Goal: Navigation & Orientation: Understand site structure

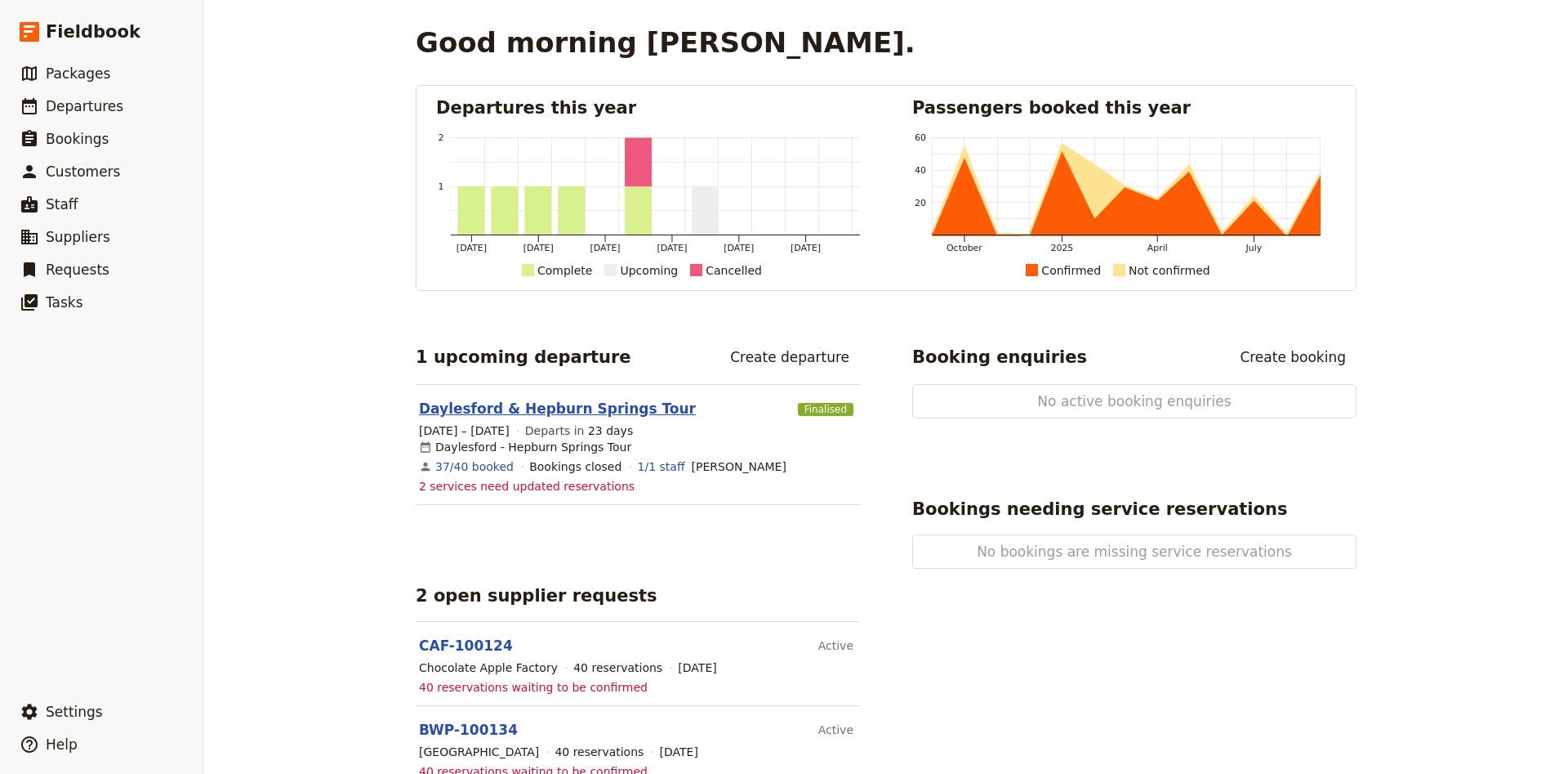
click at [639, 414] on link "Daylesford & Hepburn Springs Tour" at bounding box center [557, 408] width 277 height 20
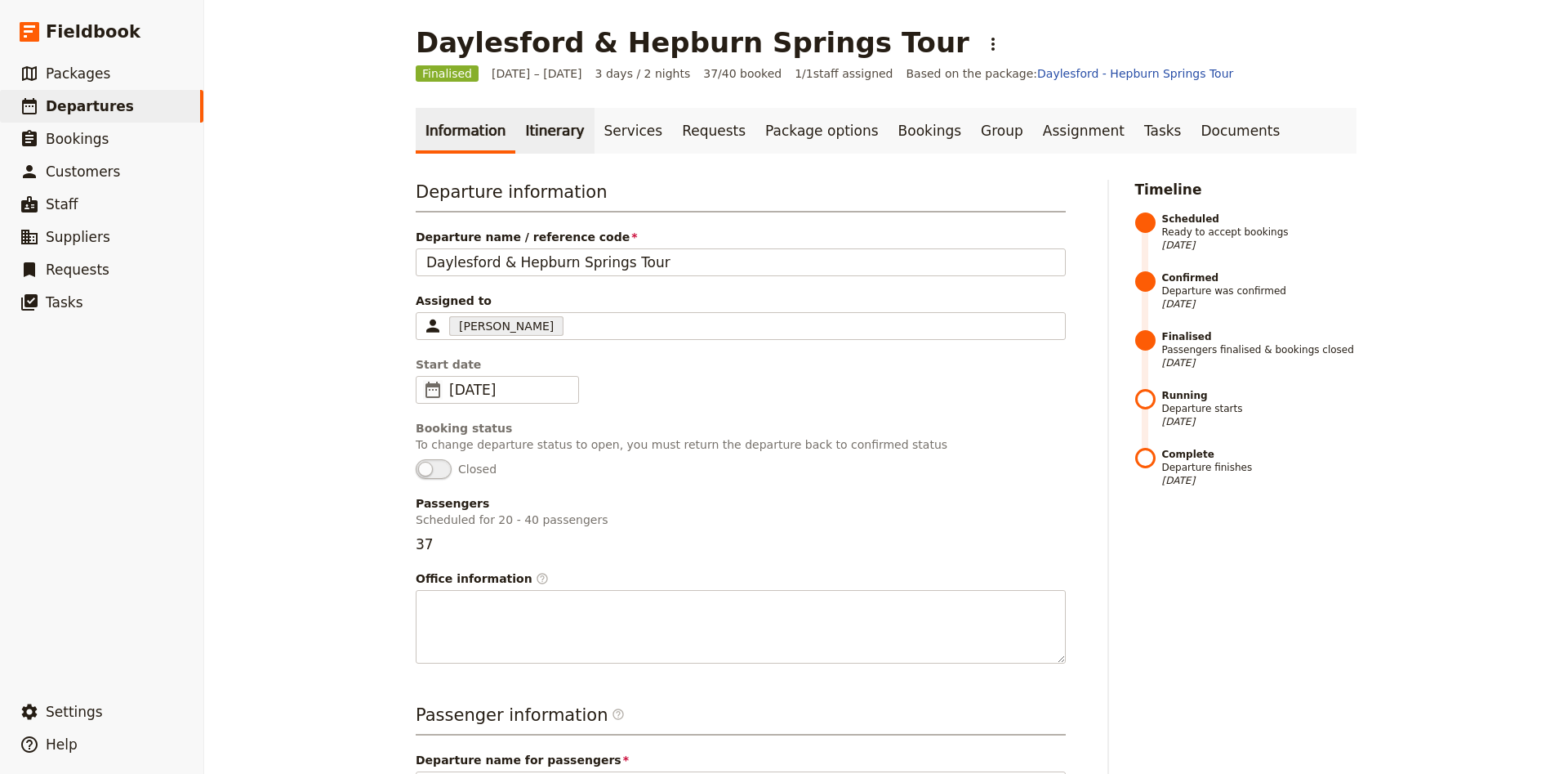
click at [560, 132] on link "Itinerary" at bounding box center [555, 130] width 79 height 46
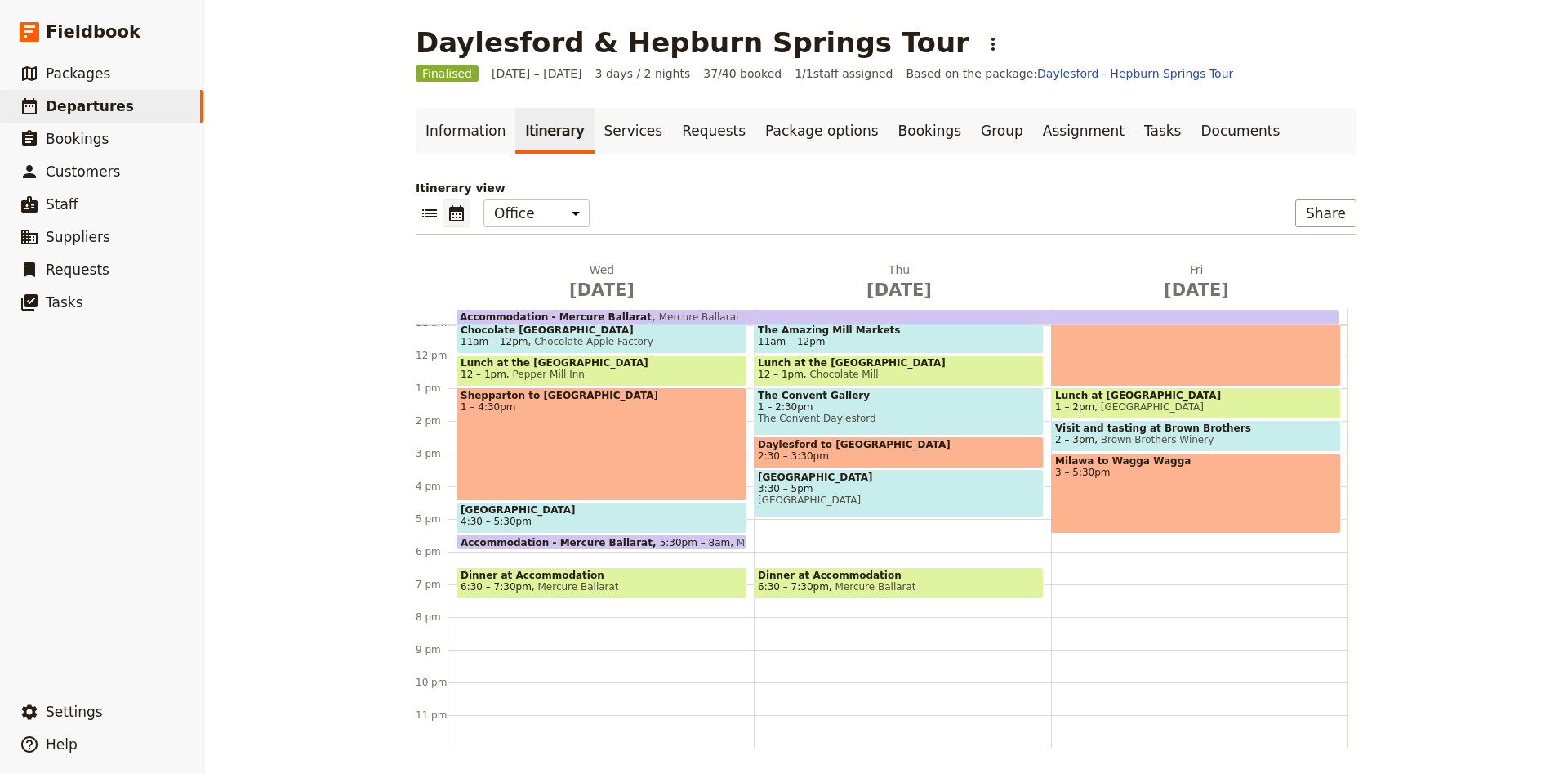
scroll to position [254, 0]
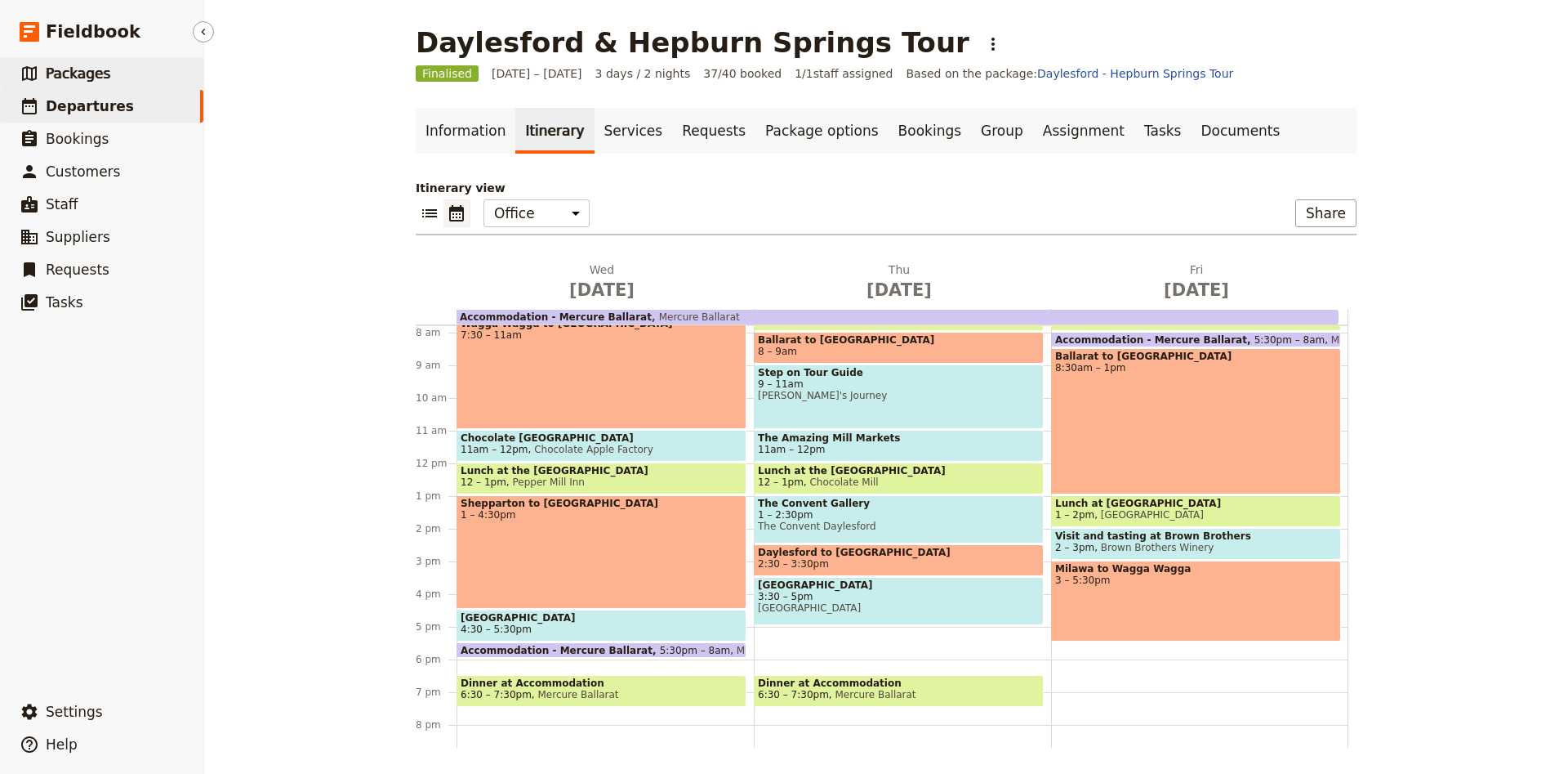
click at [98, 61] on link "​ Packages" at bounding box center [101, 73] width 204 height 33
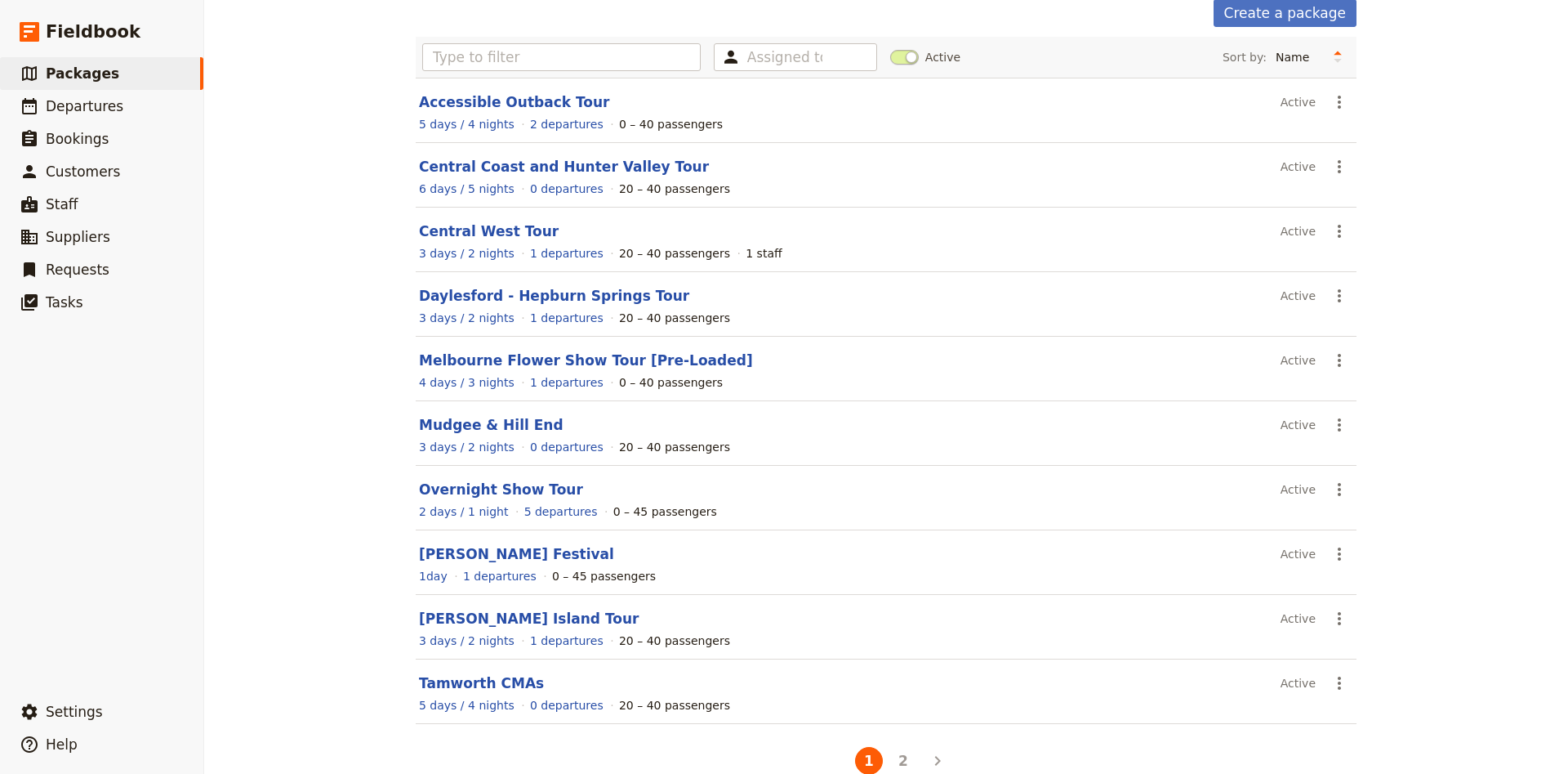
scroll to position [116, 0]
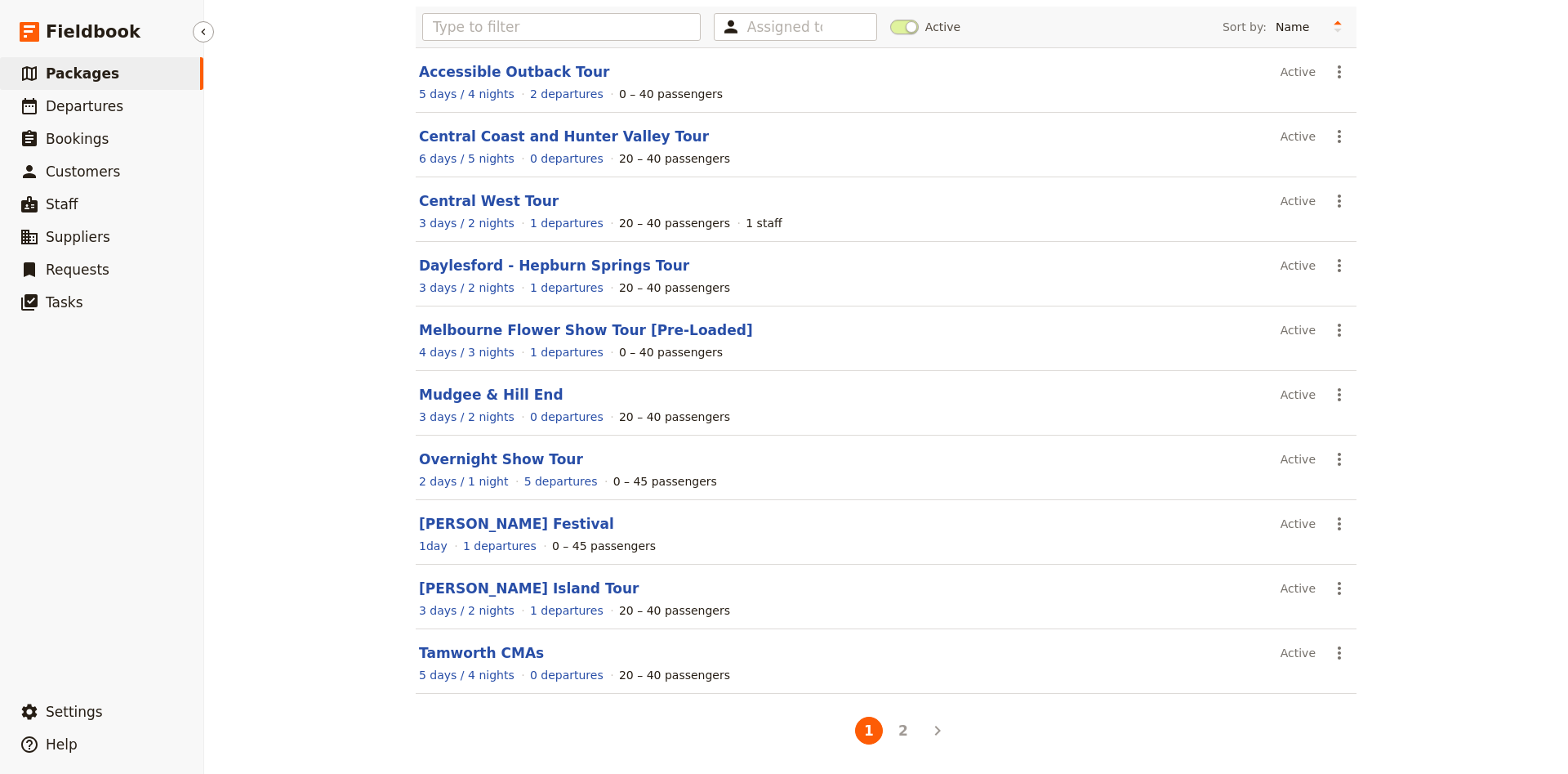
click at [80, 67] on span "Packages" at bounding box center [83, 73] width 73 height 16
click at [70, 102] on span "Departures" at bounding box center [84, 106] width 78 height 16
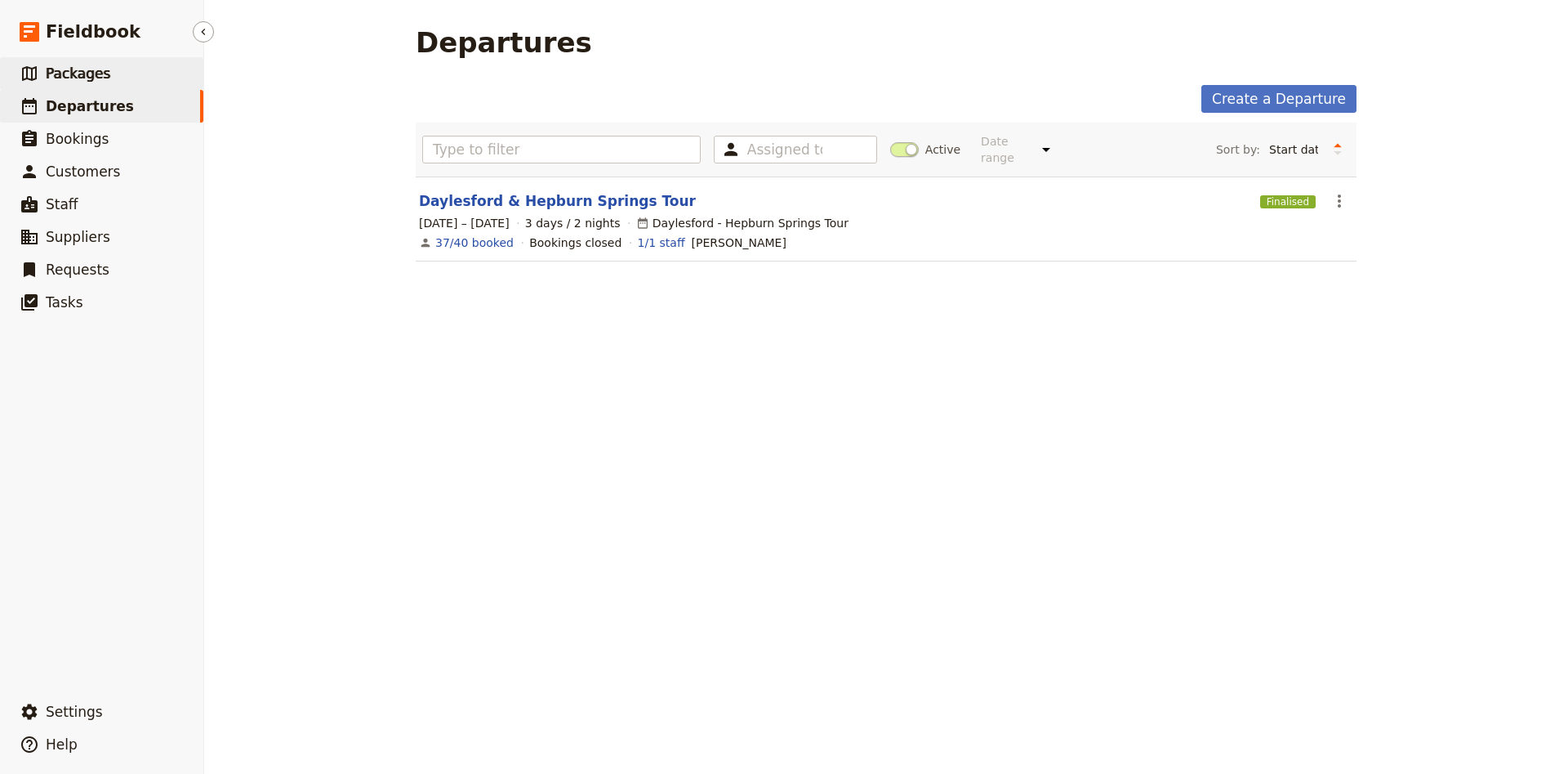
click at [78, 83] on span "Packages" at bounding box center [78, 73] width 65 height 20
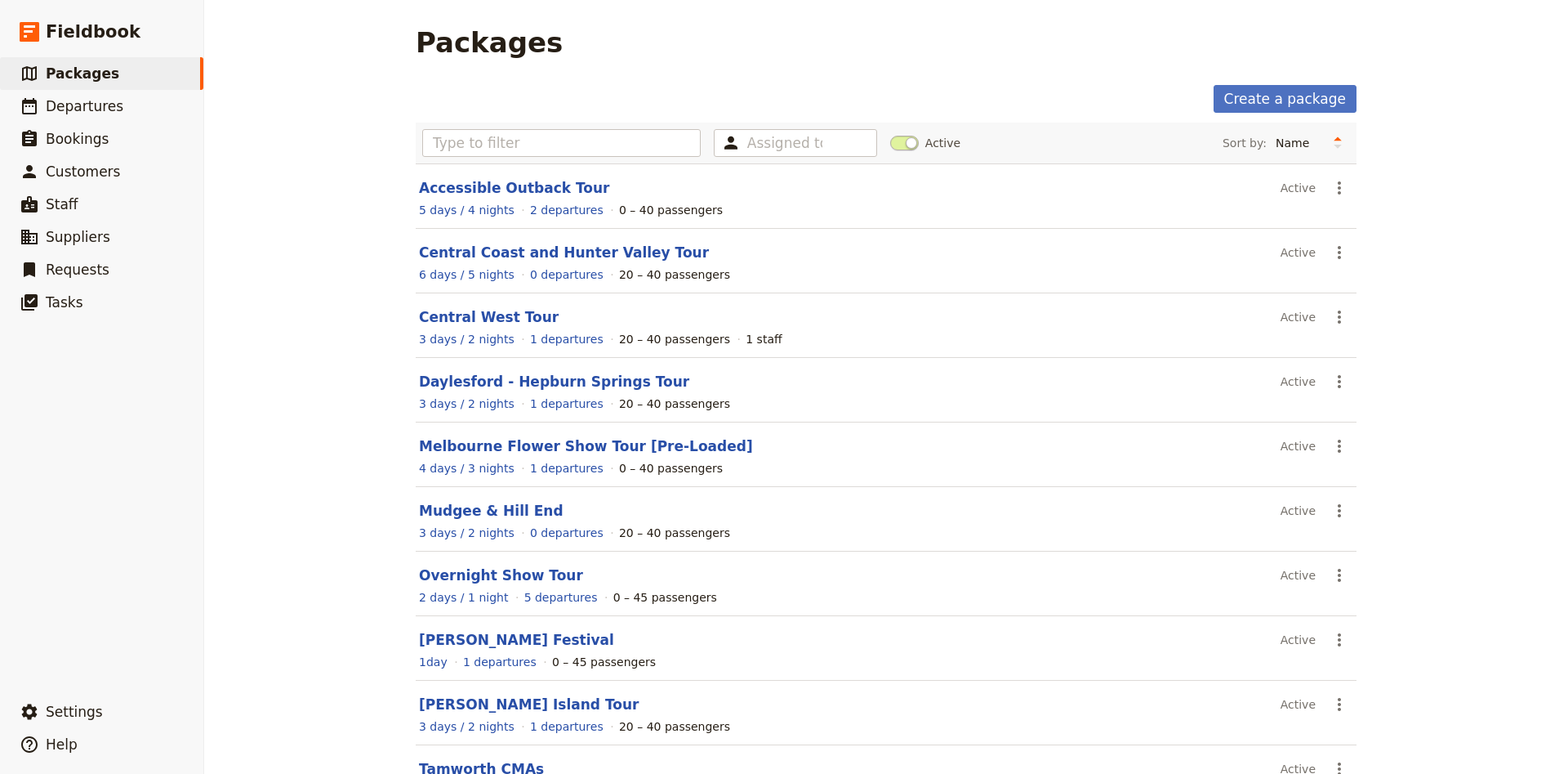
click at [282, 701] on div "Packages Create a package Assigned to Active Sort by: Name Number of departures…" at bounding box center [886, 387] width 1364 height 774
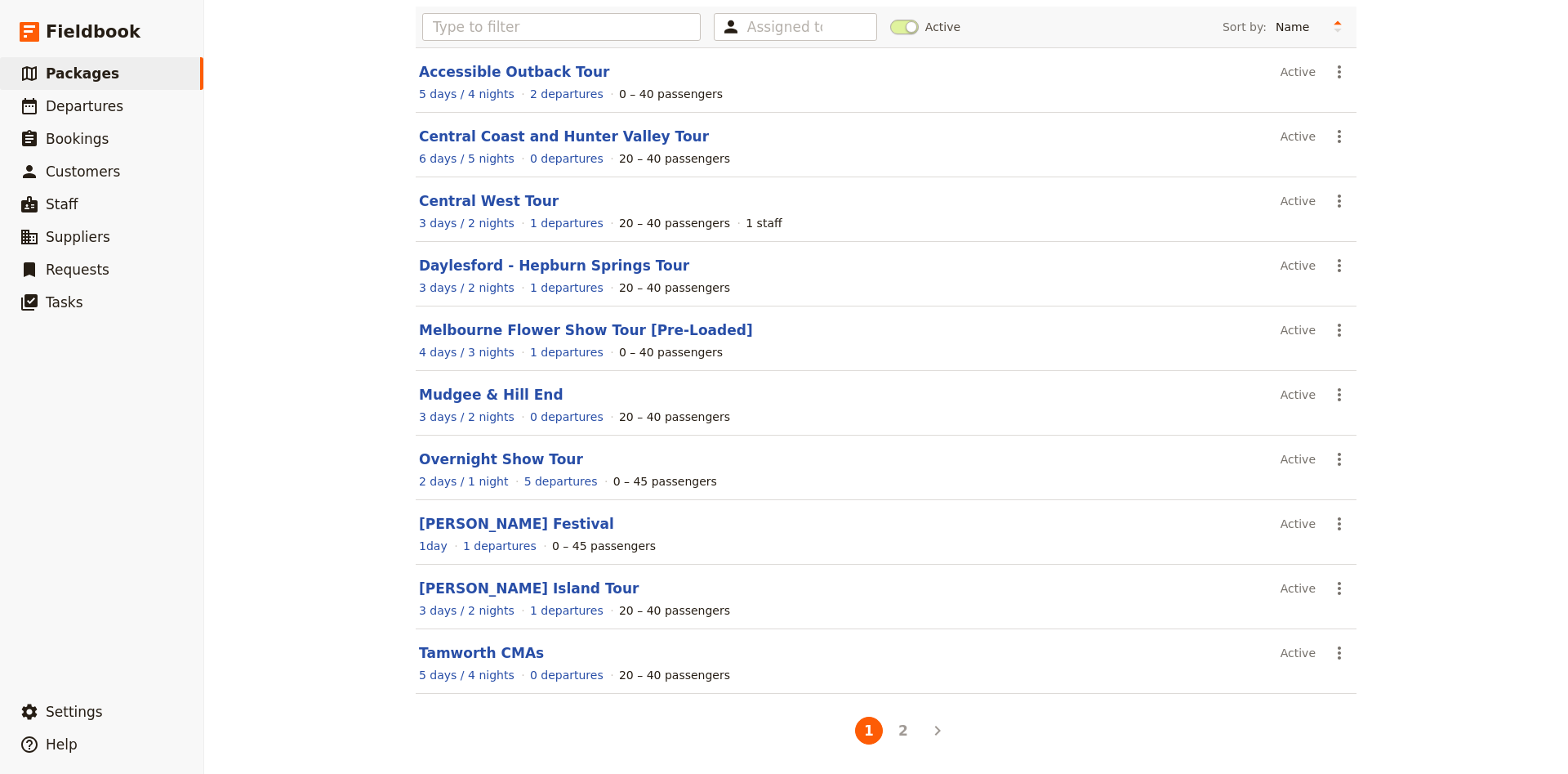
click at [340, 629] on div "Packages Create a package Assigned to Active Sort by: Name Number of departures…" at bounding box center [886, 387] width 1364 height 774
